Goal: Information Seeking & Learning: Learn about a topic

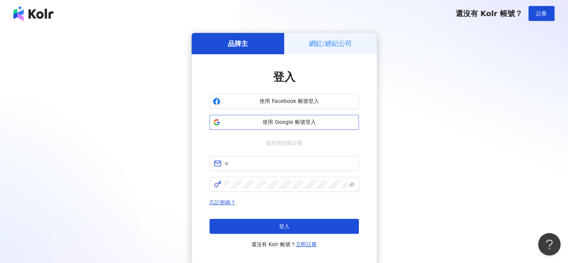
click at [293, 123] on span "使用 Google 帳號登入" at bounding box center [289, 121] width 132 height 7
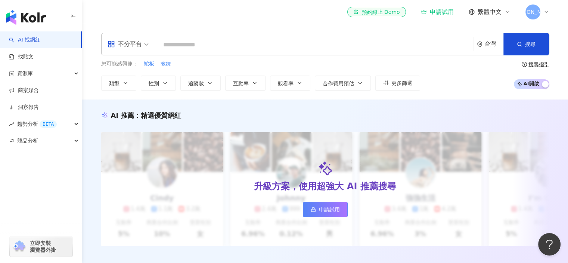
click at [239, 46] on input "search" at bounding box center [314, 45] width 311 height 14
click at [78, 73] on div "資源庫" at bounding box center [41, 73] width 82 height 17
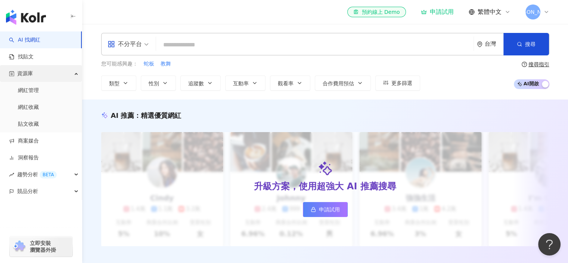
click at [78, 75] on div "資源庫" at bounding box center [41, 73] width 82 height 17
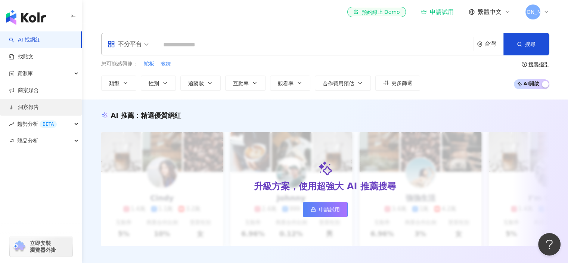
click at [39, 108] on link "洞察報告" at bounding box center [24, 106] width 30 height 7
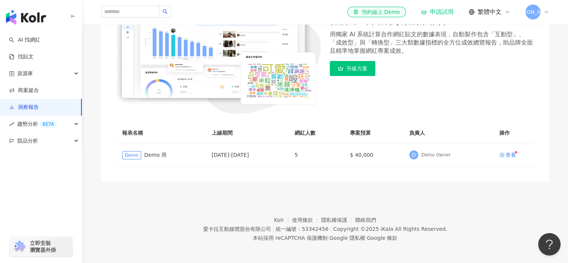
scroll to position [124, 0]
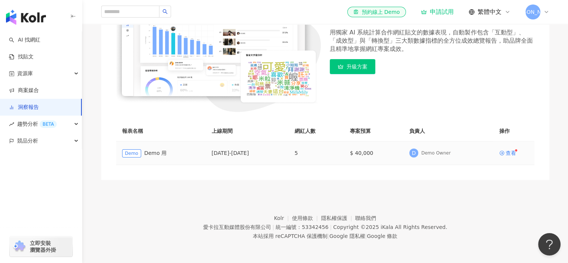
click at [164, 155] on div "Demo Demo 用" at bounding box center [161, 153] width 78 height 9
click at [508, 154] on div "查看" at bounding box center [511, 152] width 10 height 5
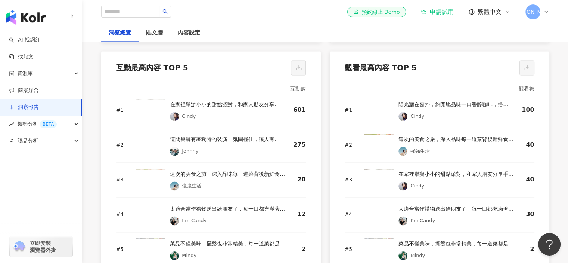
scroll to position [1023, 0]
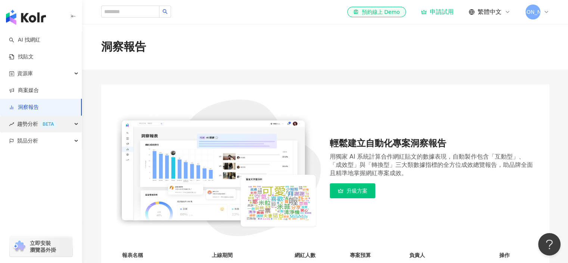
click at [71, 123] on div "趨勢分析 BETA" at bounding box center [41, 123] width 82 height 17
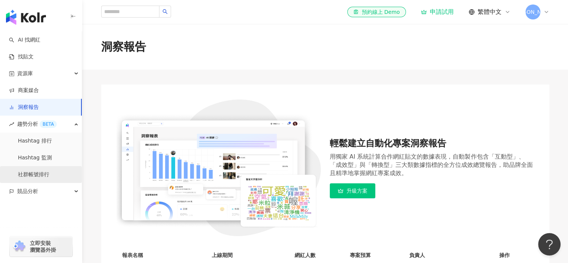
click at [39, 174] on link "社群帳號排行" at bounding box center [33, 174] width 31 height 7
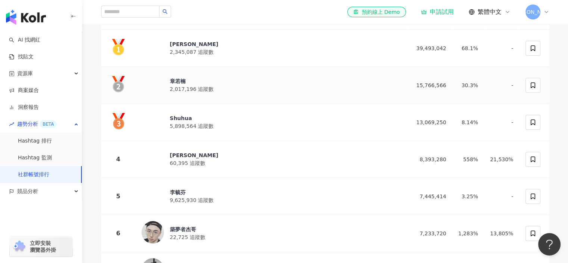
scroll to position [123, 0]
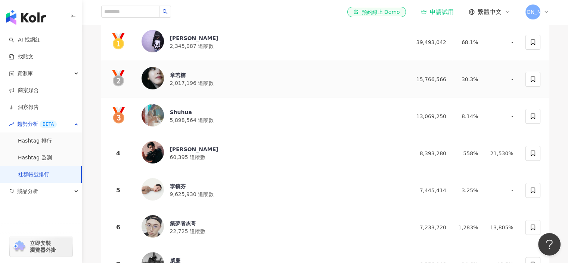
click at [176, 75] on div "章若楠" at bounding box center [192, 74] width 44 height 7
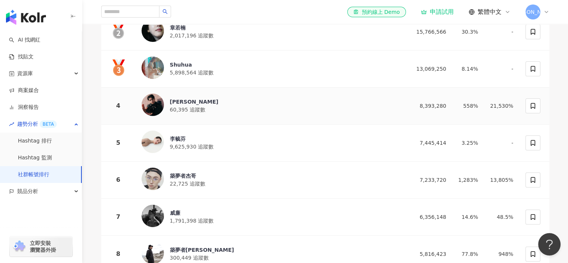
scroll to position [171, 0]
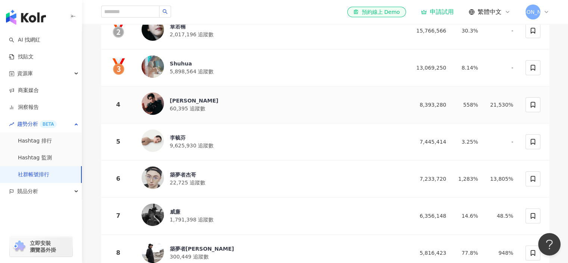
click at [176, 99] on div "楊峻毅" at bounding box center [194, 100] width 49 height 7
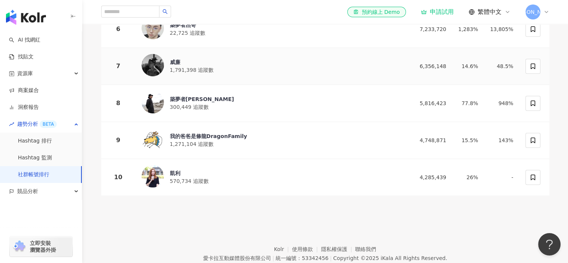
scroll to position [347, 0]
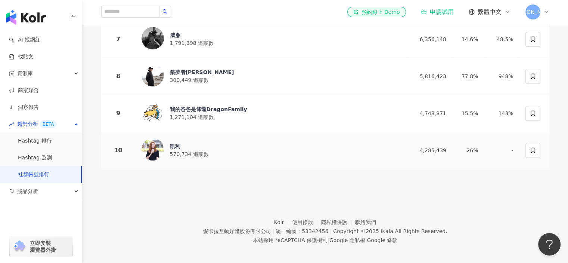
click at [174, 142] on div "凱利" at bounding box center [189, 145] width 39 height 7
click at [52, 144] on link "Hashtag 排行" at bounding box center [35, 140] width 34 height 7
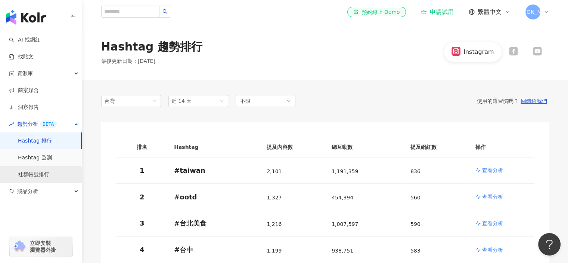
click at [49, 178] on link "社群帳號排行" at bounding box center [33, 174] width 31 height 7
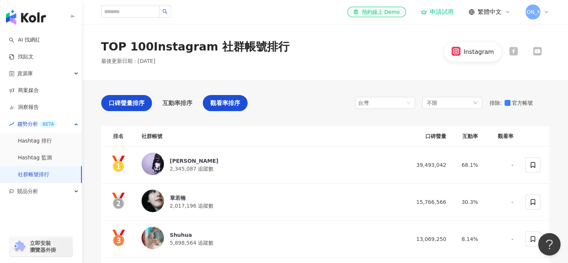
click at [227, 109] on div "觀看率排序" at bounding box center [225, 103] width 45 height 16
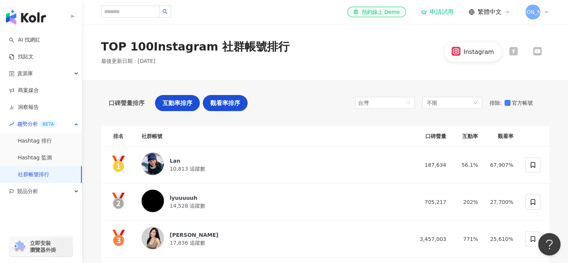
click at [185, 101] on span "互動率排序" at bounding box center [177, 102] width 30 height 9
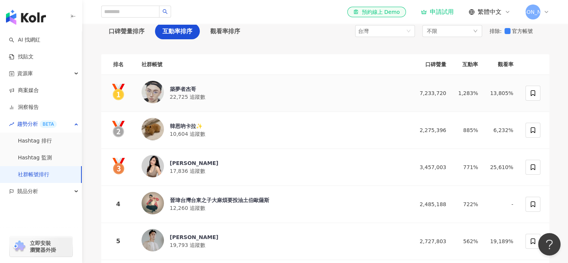
scroll to position [91, 0]
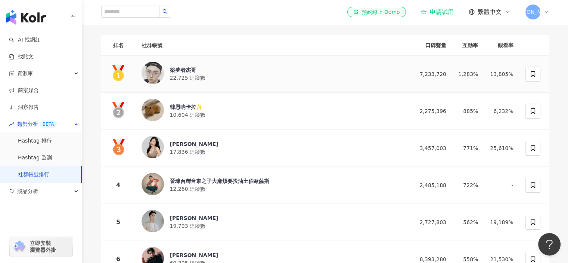
click at [181, 73] on div "築夢者杰哥" at bounding box center [187, 69] width 35 height 7
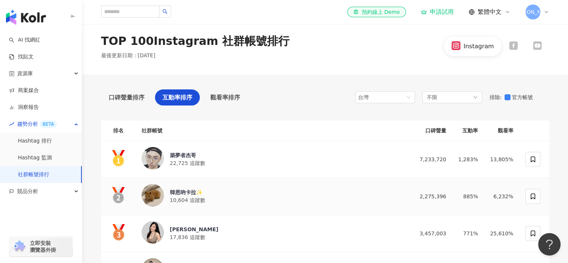
scroll to position [0, 0]
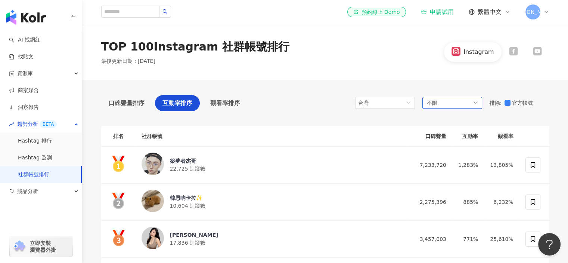
click at [461, 103] on div "不限" at bounding box center [452, 103] width 60 height 12
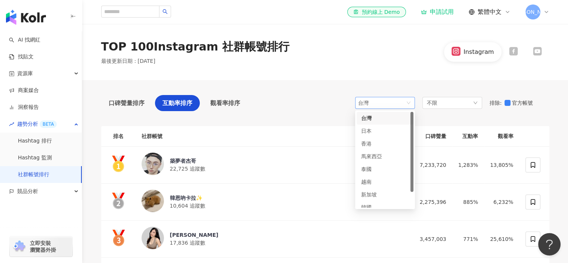
click at [395, 103] on span "台灣" at bounding box center [385, 102] width 54 height 11
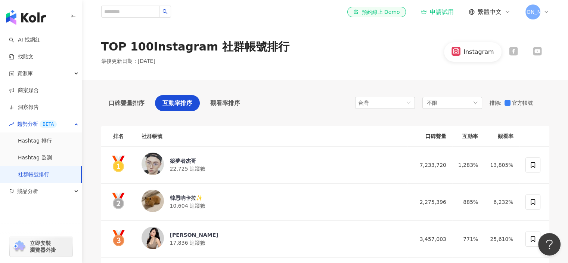
click at [336, 95] on div "口碑聲量排序 互動率排序 觀看率排序 台灣 tw jp 台灣 日本 香港 馬來西亞 泰國 越南 新加坡 韓國 美國 不限 排除 : 官方帳號" at bounding box center [325, 105] width 448 height 20
click at [239, 100] on span "觀看率排序" at bounding box center [225, 102] width 30 height 9
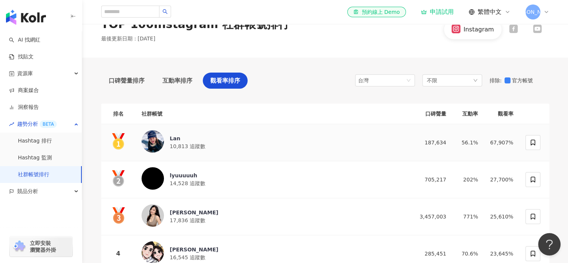
scroll to position [48, 0]
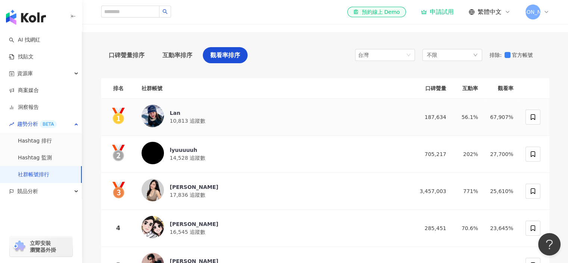
click at [180, 112] on div "Lan" at bounding box center [187, 112] width 35 height 7
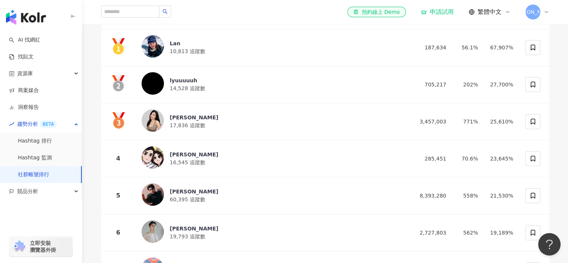
scroll to position [0, 0]
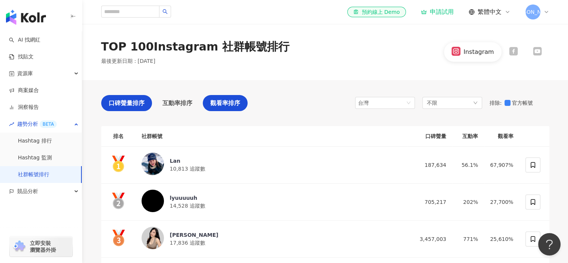
click at [141, 101] on span "口碑聲量排序" at bounding box center [127, 102] width 36 height 9
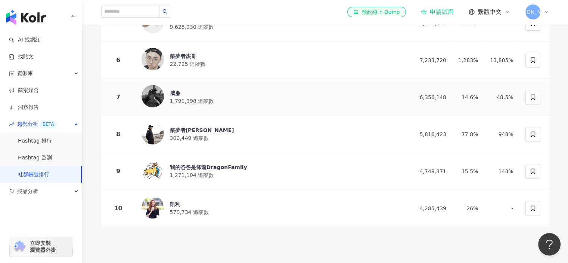
scroll to position [290, 0]
click at [165, 204] on div "凱利 570,734 追蹤數" at bounding box center [272, 207] width 260 height 25
click at [212, 163] on div "我的爸爸是條龍DragonFamily" at bounding box center [208, 166] width 77 height 7
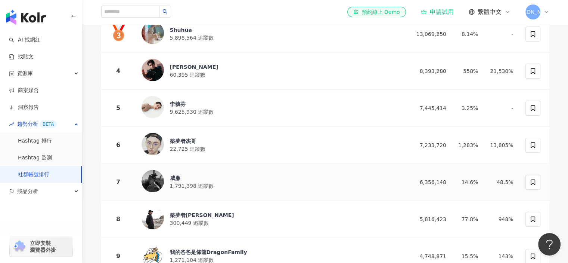
scroll to position [196, 0]
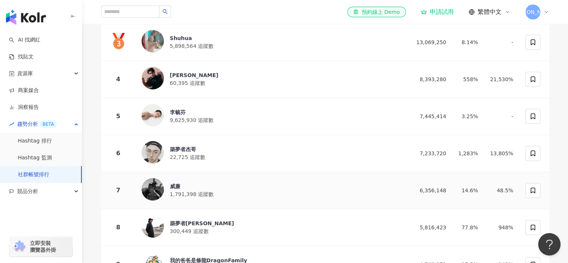
click at [173, 184] on div "威廉" at bounding box center [192, 185] width 44 height 7
click at [182, 75] on div "楊峻毅" at bounding box center [194, 74] width 49 height 7
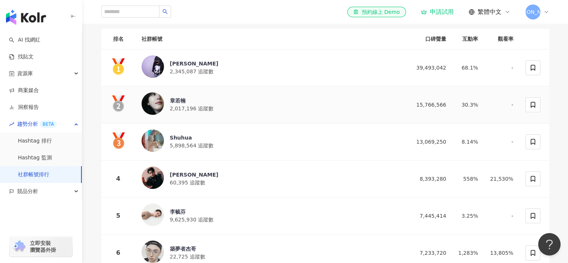
scroll to position [0, 0]
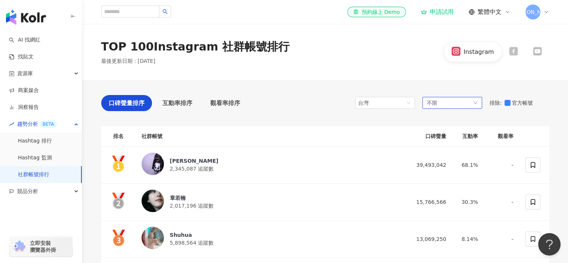
click at [437, 101] on div "不限" at bounding box center [452, 103] width 60 height 12
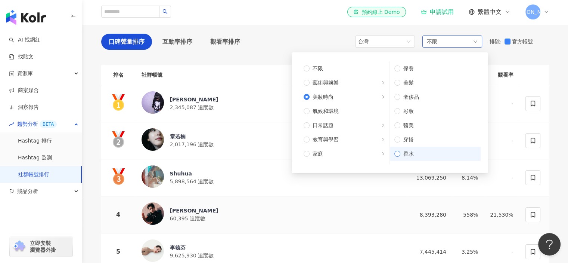
scroll to position [62, 0]
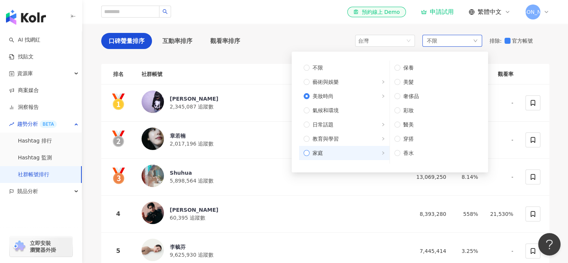
click at [313, 149] on span "家庭" at bounding box center [318, 153] width 10 height 8
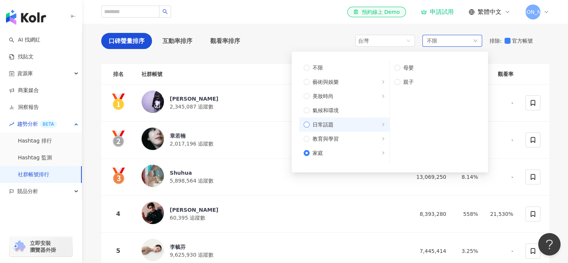
click at [309, 130] on label "日常話題" at bounding box center [344, 124] width 90 height 14
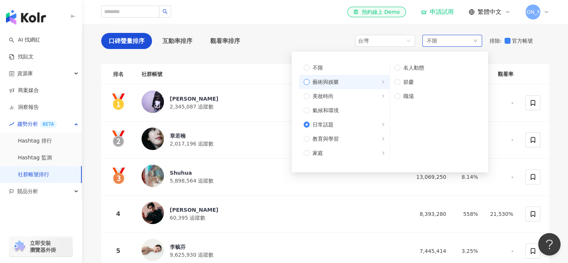
click at [310, 80] on span "藝術與娛樂" at bounding box center [347, 82] width 75 height 8
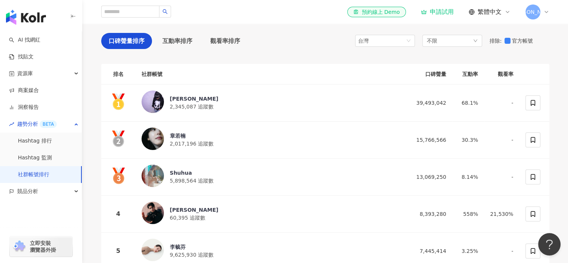
click at [505, 55] on div "口碑聲量排序 互動率排序 觀看率排序 台灣 tw jp 台灣 日本 香港 馬來西亞 泰國 越南 新加坡 韓國 美國 不限 不限 藝術與娛樂 美妝時尚 氣候和環…" at bounding box center [325, 243] width 448 height 451
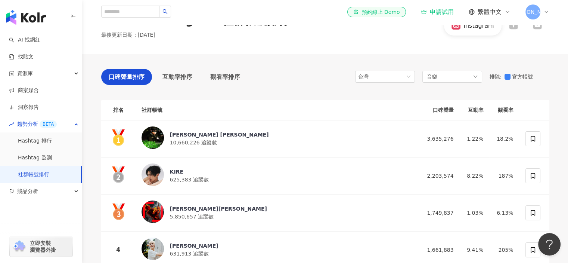
scroll to position [34, 0]
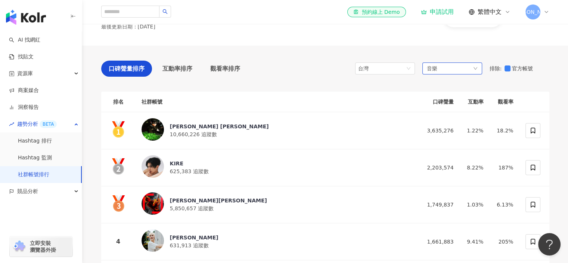
click at [472, 68] on div "音樂" at bounding box center [452, 68] width 60 height 12
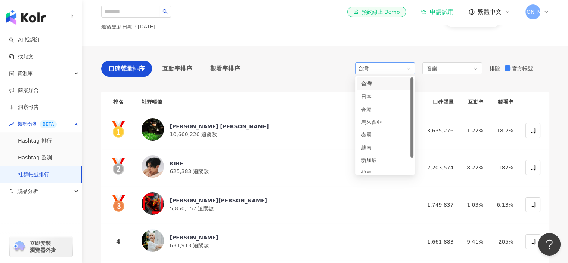
click at [372, 63] on div "台灣" at bounding box center [370, 68] width 24 height 11
click at [382, 96] on div "日本" at bounding box center [373, 96] width 24 height 8
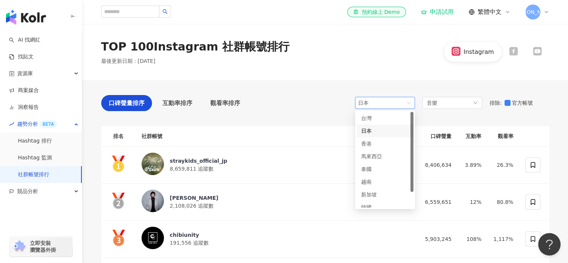
click at [394, 98] on span "日本" at bounding box center [385, 102] width 54 height 11
click at [389, 121] on div "台灣" at bounding box center [385, 118] width 48 height 8
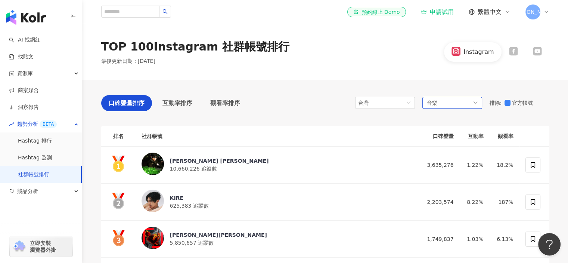
click at [447, 105] on div "音樂" at bounding box center [452, 103] width 60 height 12
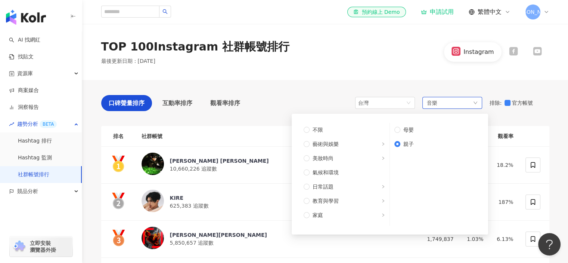
click at [443, 104] on div "音樂 不限 藝術與娛樂 美妝時尚 氣候和環境 日常話題 教育與學習 家庭 財經 美食 命理占卜 遊戲 法政社會 生活風格 影視娛樂 醫療與健康 寵物 攝影 感…" at bounding box center [452, 103] width 60 height 12
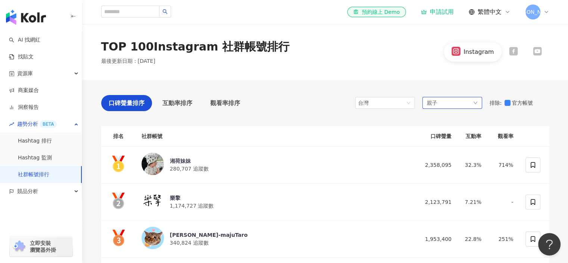
click at [449, 101] on div "親子" at bounding box center [452, 103] width 60 height 12
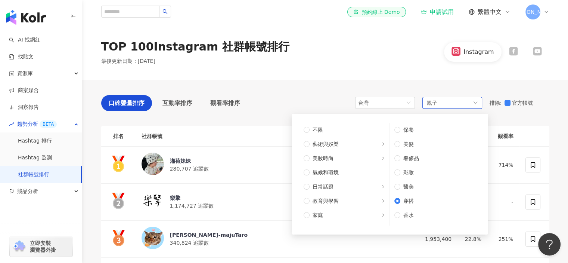
click at [448, 99] on div "親子 不限 藝術與娛樂 美妝時尚 氣候和環境 日常話題 教育與學習 家庭 財經 美食 命理占卜 遊戲 法政社會 生活風格 影視娛樂 醫療與健康 寵物 攝影 感…" at bounding box center [452, 103] width 60 height 12
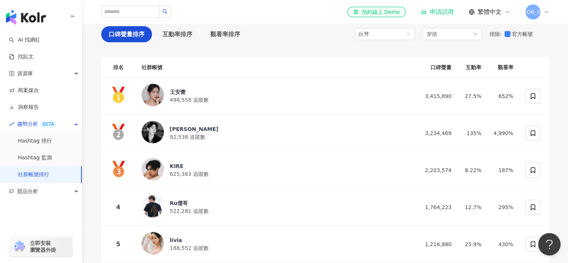
scroll to position [68, 0]
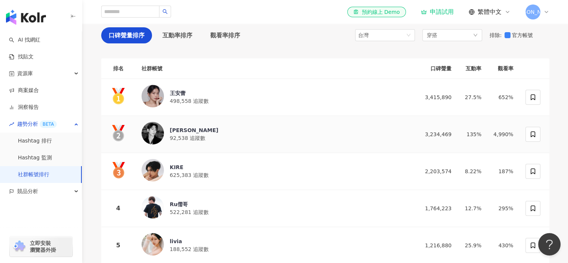
click at [181, 135] on span "92,538 追蹤數" at bounding box center [187, 138] width 35 height 6
click at [173, 98] on span "498,558 追蹤數" at bounding box center [189, 101] width 39 height 6
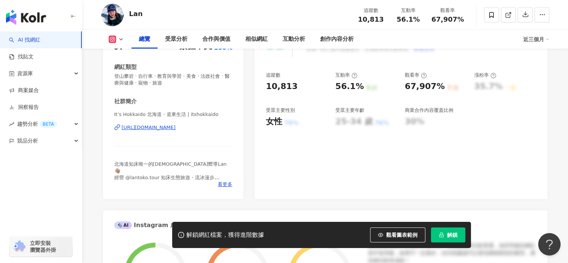
scroll to position [123, 0]
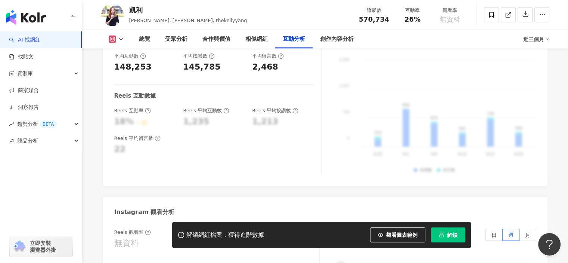
scroll to position [1581, 0]
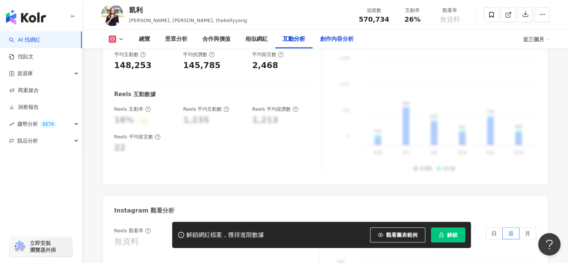
click at [334, 36] on div "創作內容分析" at bounding box center [337, 39] width 34 height 9
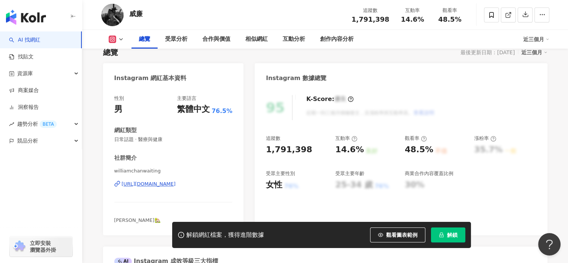
scroll to position [56, 0]
